Goal: Task Accomplishment & Management: Use online tool/utility

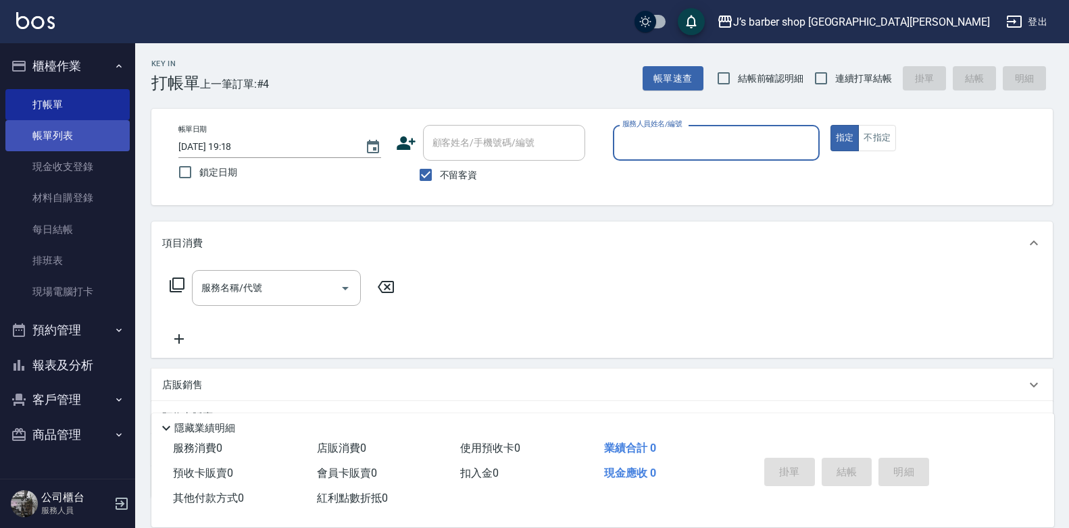
click at [72, 144] on link "帳單列表" at bounding box center [67, 135] width 124 height 31
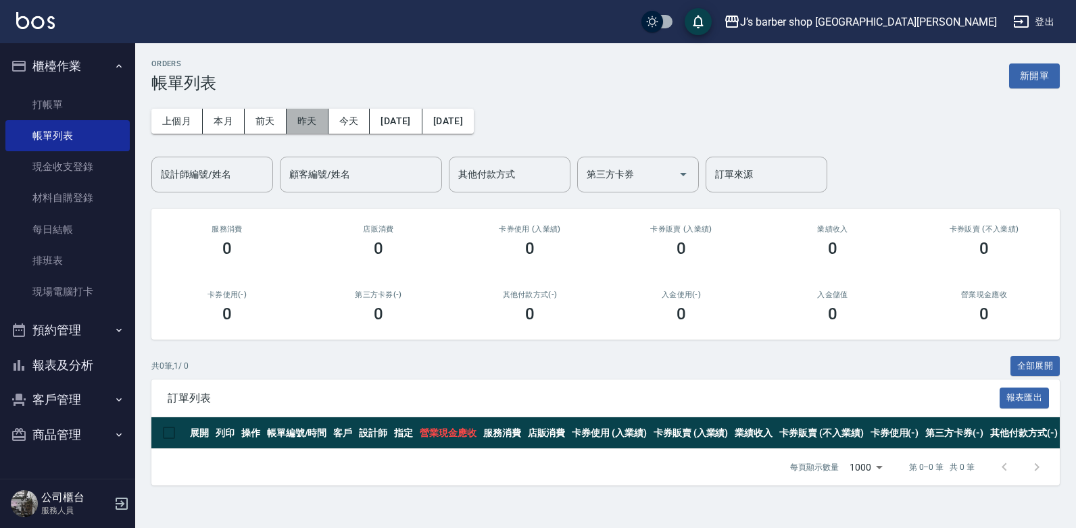
click at [320, 121] on button "昨天" at bounding box center [308, 121] width 42 height 25
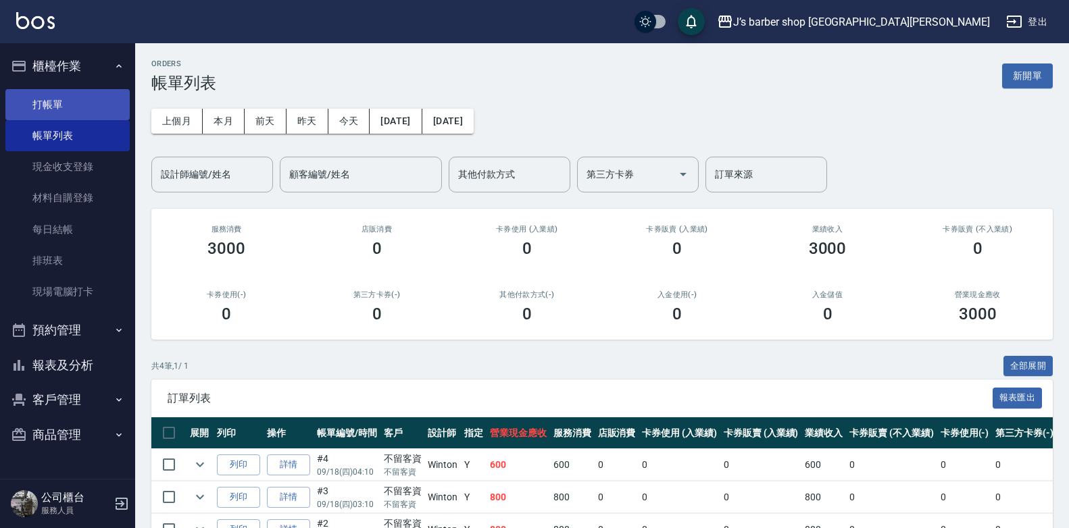
drag, startPoint x: 64, startPoint y: 105, endPoint x: 74, endPoint y: 103, distance: 9.6
click at [64, 103] on link "打帳單" at bounding box center [67, 104] width 124 height 31
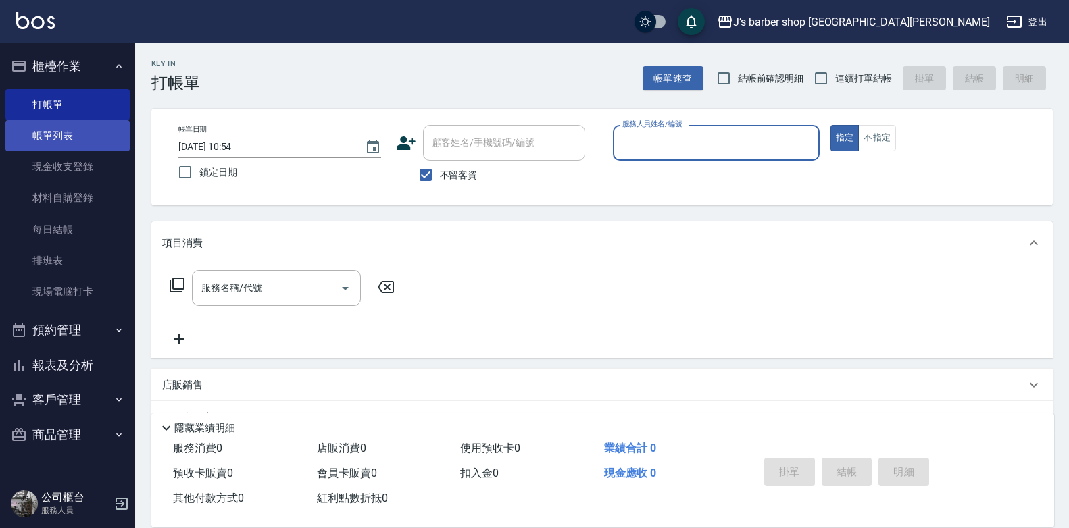
click at [94, 128] on link "帳單列表" at bounding box center [67, 135] width 124 height 31
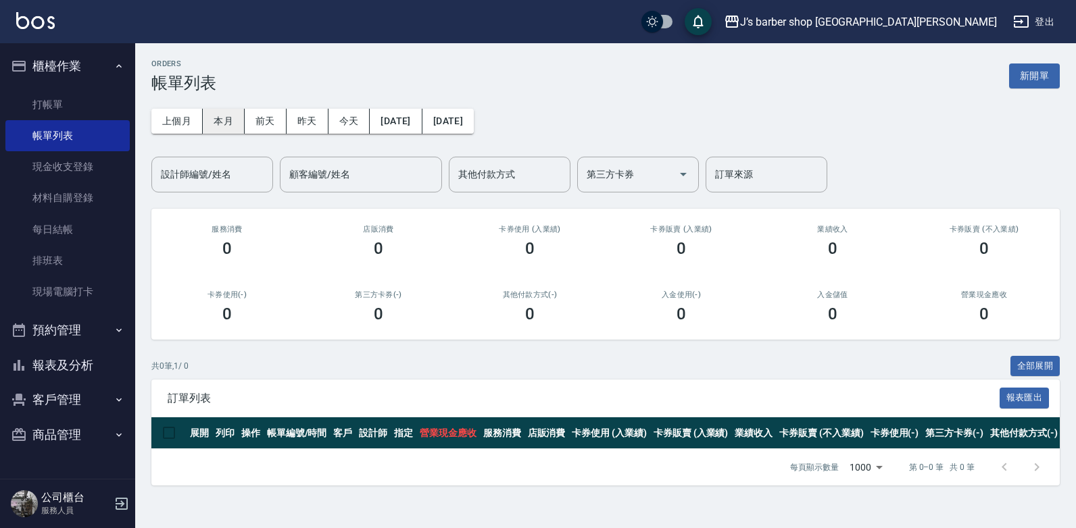
click at [226, 125] on button "本月" at bounding box center [224, 121] width 42 height 25
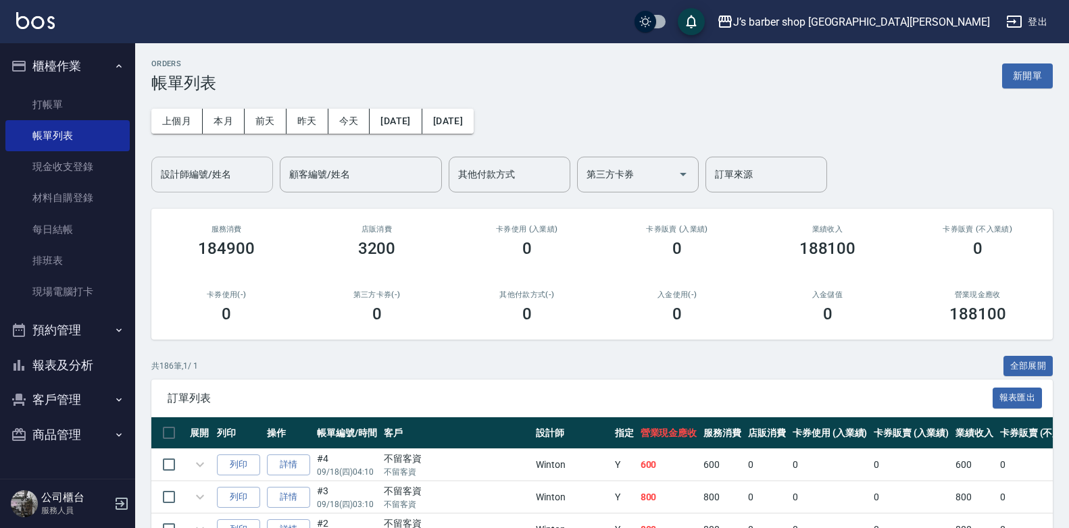
click at [247, 176] on input "設計師編號/姓名" at bounding box center [211, 175] width 109 height 24
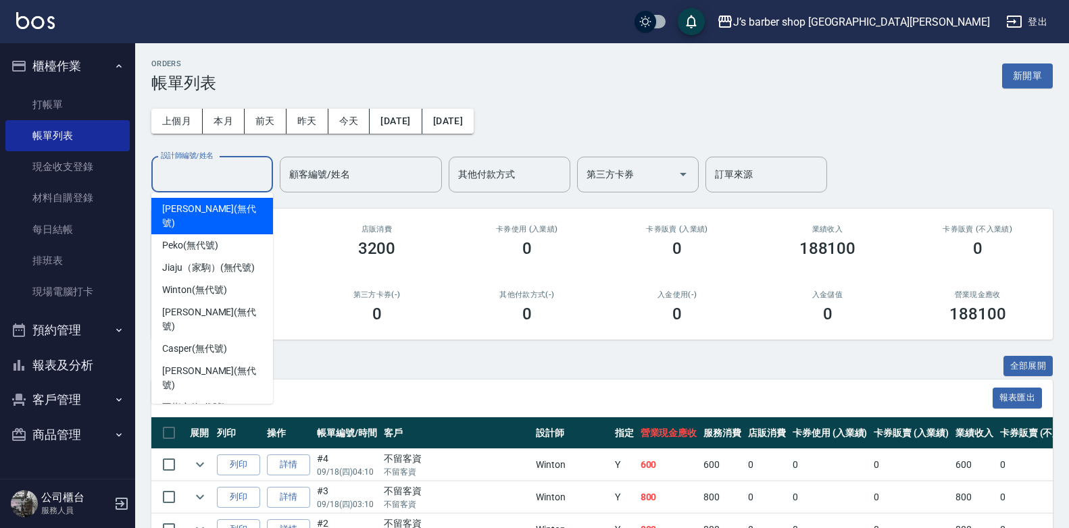
click at [229, 204] on div "[PERSON_NAME] (無代號)" at bounding box center [212, 216] width 122 height 36
type input "[PERSON_NAME](無代號)"
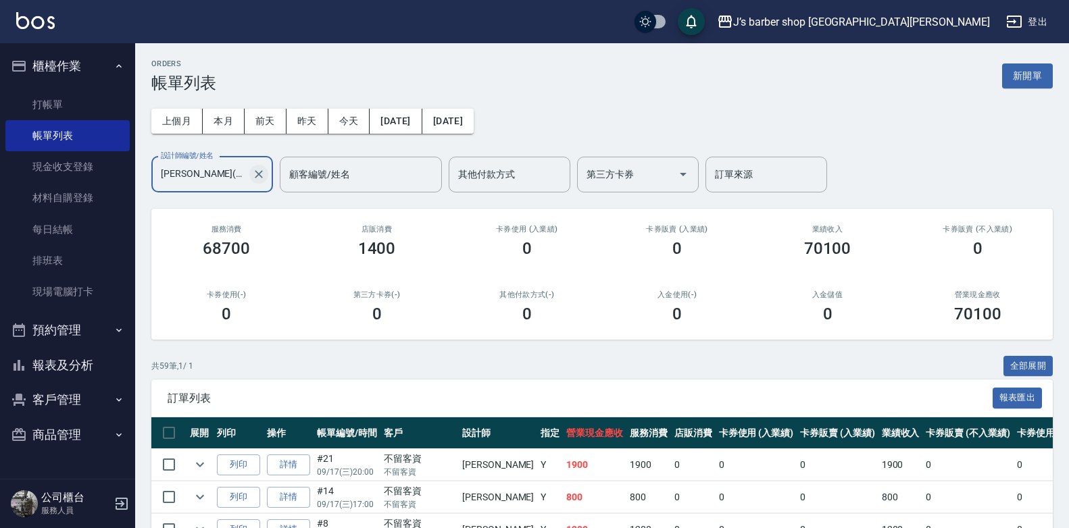
click at [256, 172] on icon "Clear" at bounding box center [259, 174] width 8 height 8
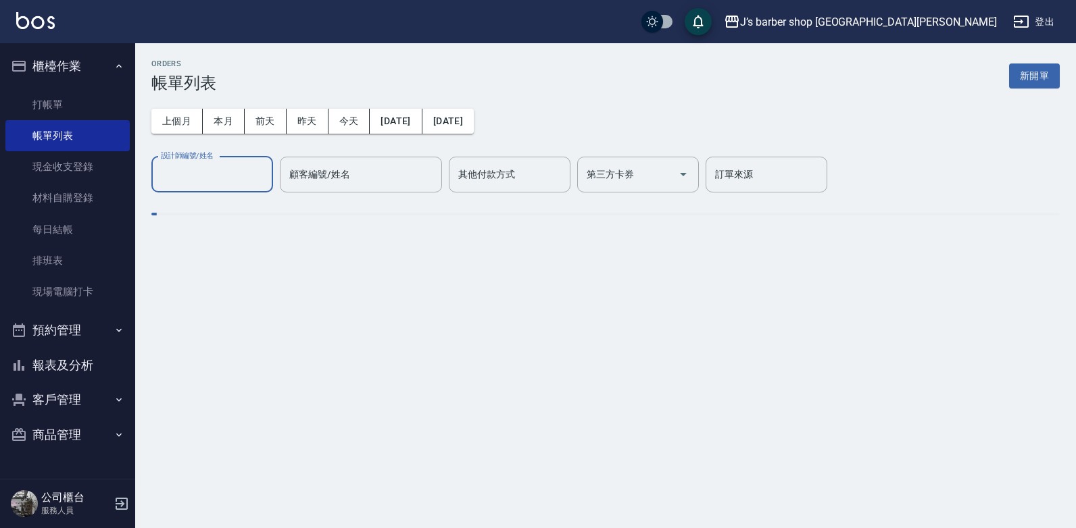
click at [215, 183] on input "設計師編號/姓名" at bounding box center [211, 175] width 109 height 24
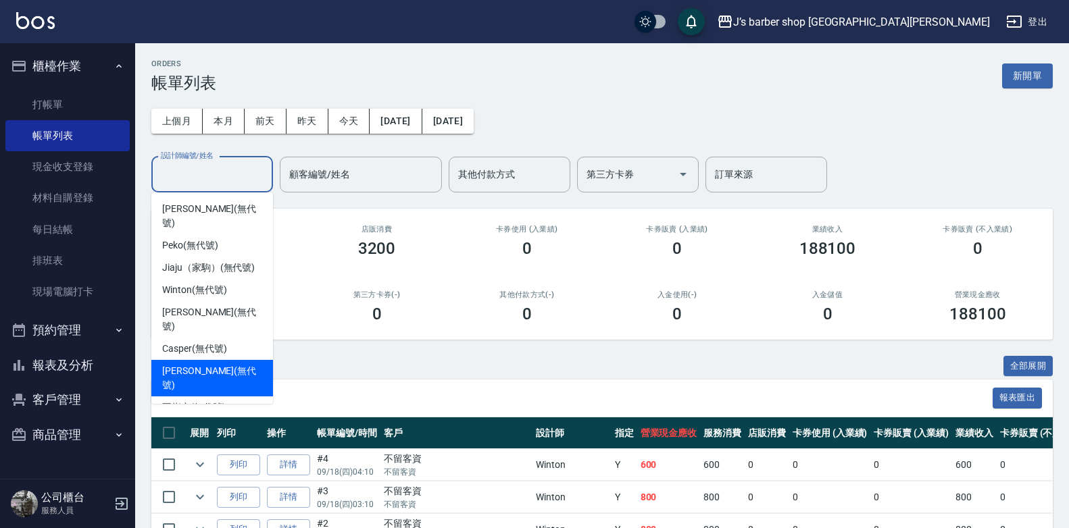
scroll to position [22, 0]
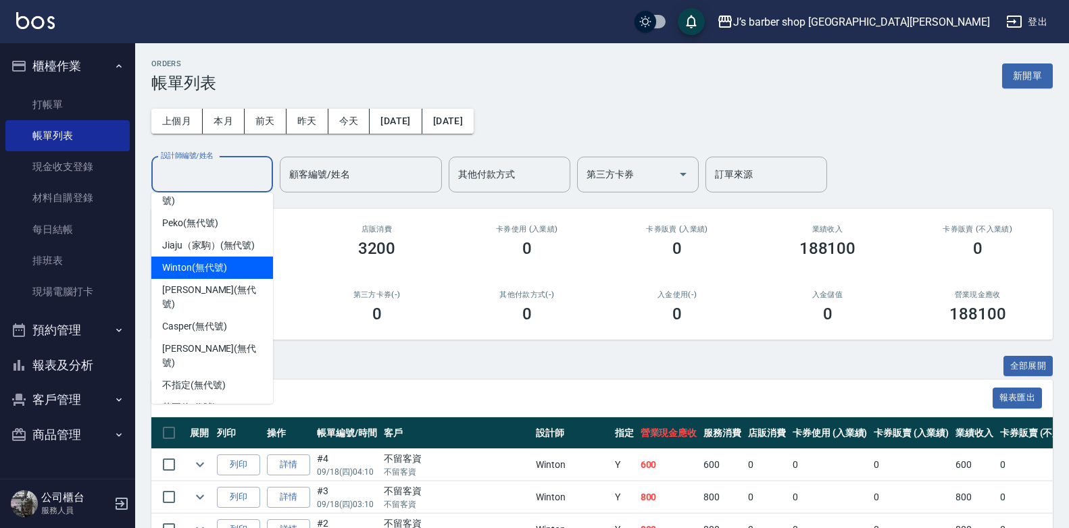
click at [180, 261] on span "Winton (無代號)" at bounding box center [194, 268] width 64 height 14
type input "Winton(無代號)"
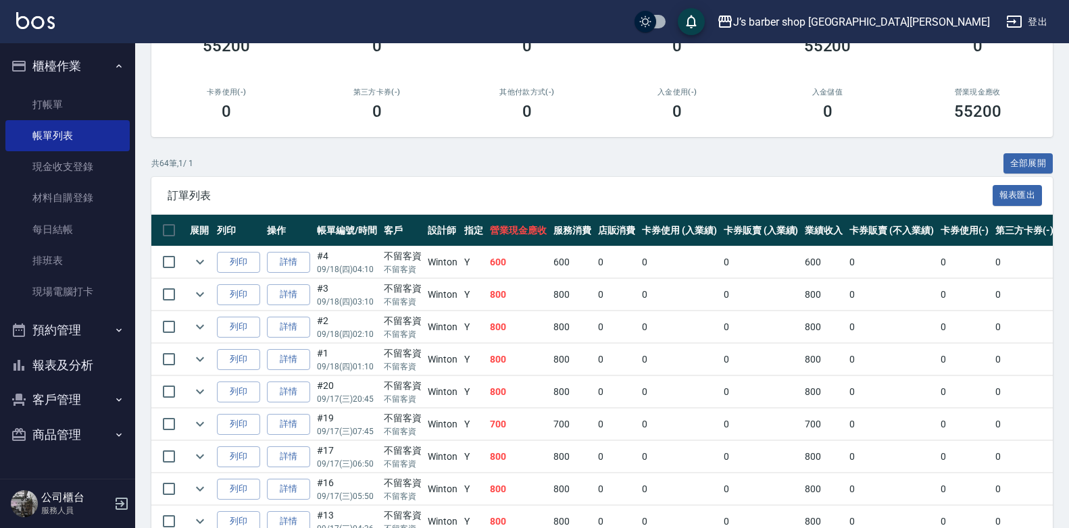
scroll to position [0, 0]
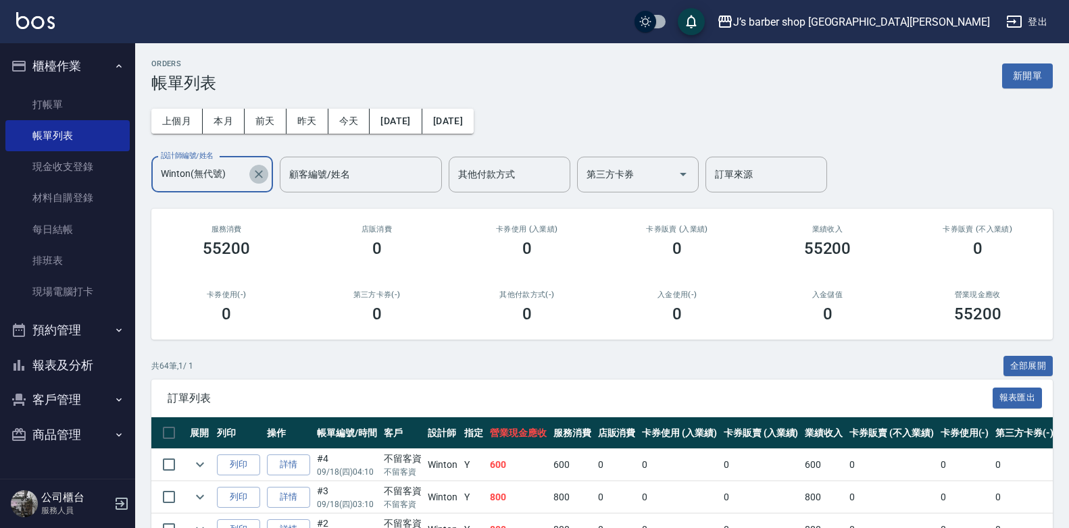
click at [255, 173] on icon "Clear" at bounding box center [259, 175] width 14 height 14
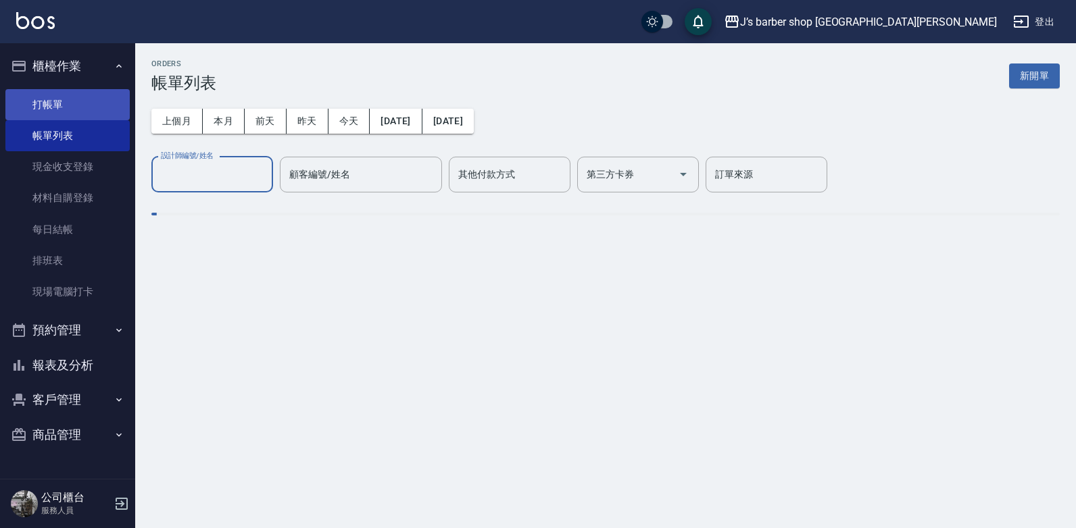
click at [72, 113] on link "打帳單" at bounding box center [67, 104] width 124 height 31
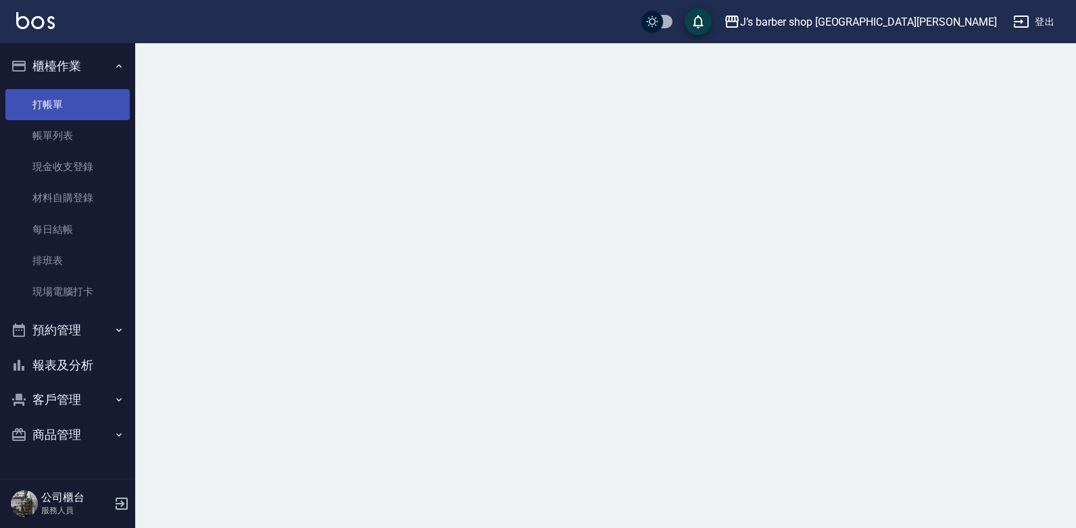
click at [56, 112] on link "打帳單" at bounding box center [67, 104] width 124 height 31
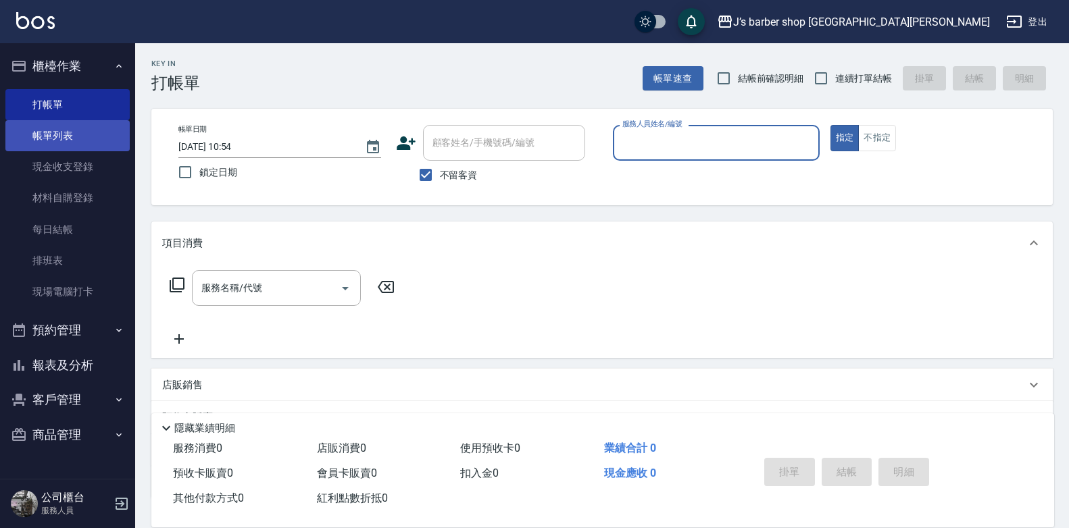
click at [28, 126] on link "帳單列表" at bounding box center [67, 135] width 124 height 31
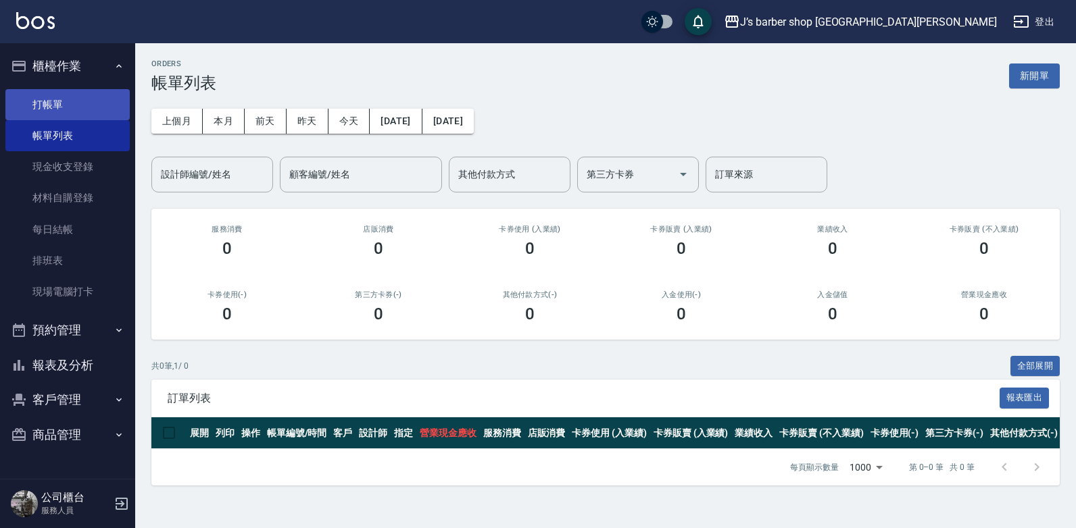
click at [61, 114] on link "打帳單" at bounding box center [67, 104] width 124 height 31
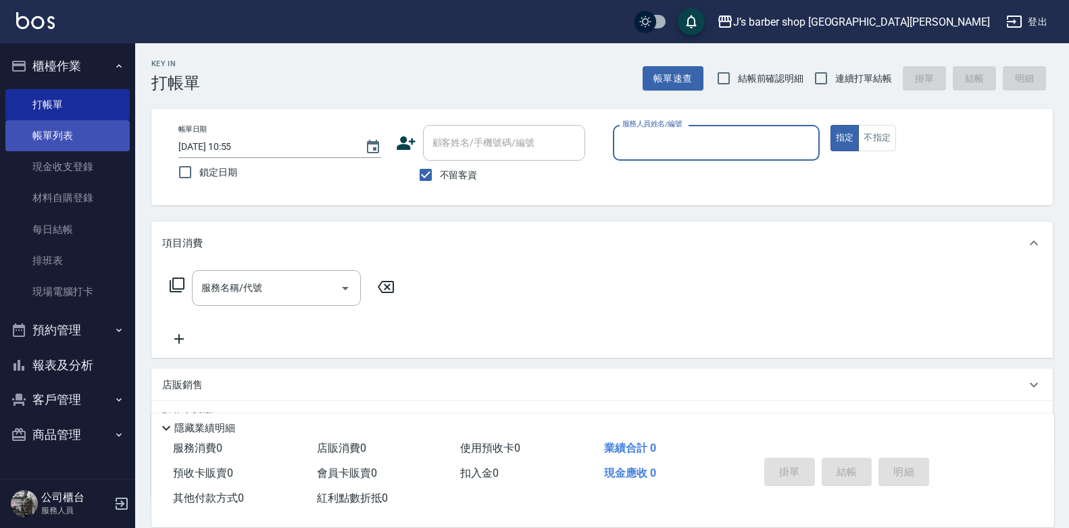
click at [80, 137] on link "帳單列表" at bounding box center [67, 135] width 124 height 31
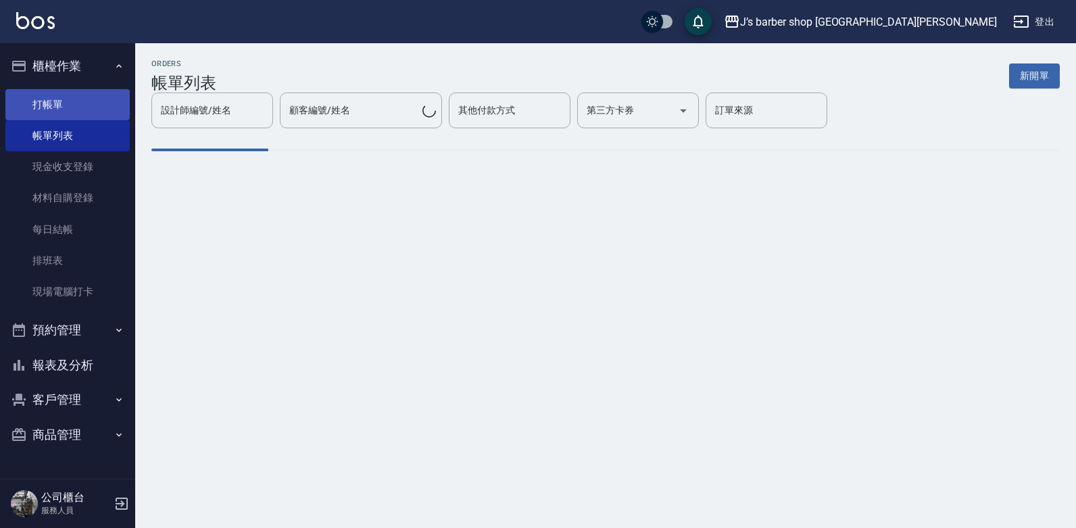
click at [86, 113] on link "打帳單" at bounding box center [67, 104] width 124 height 31
